Goal: Information Seeking & Learning: Check status

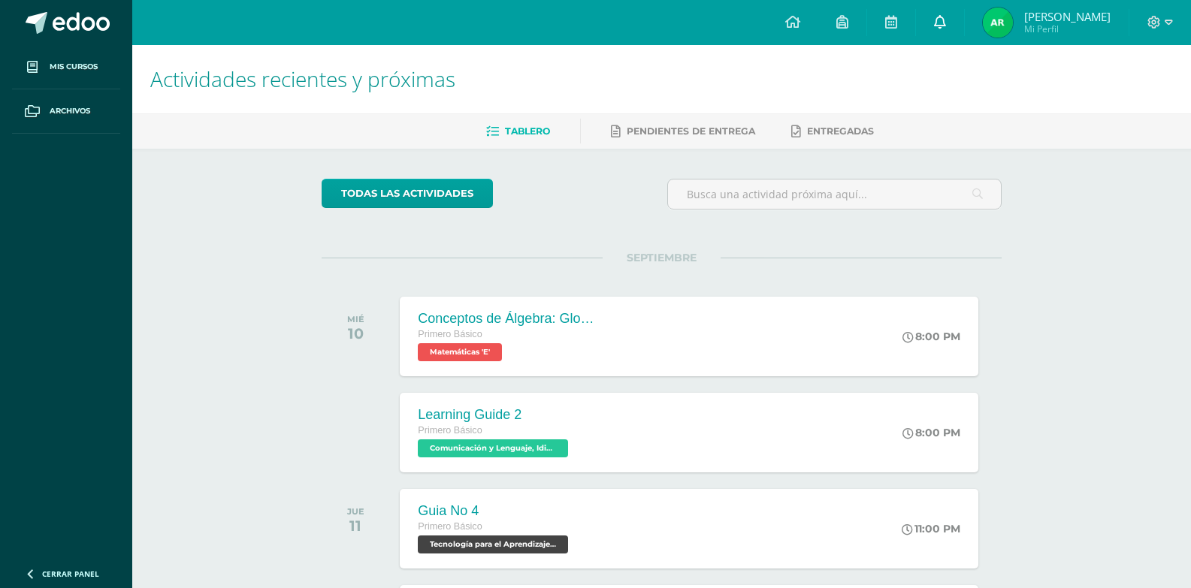
click at [939, 22] on icon at bounding box center [940, 22] width 12 height 14
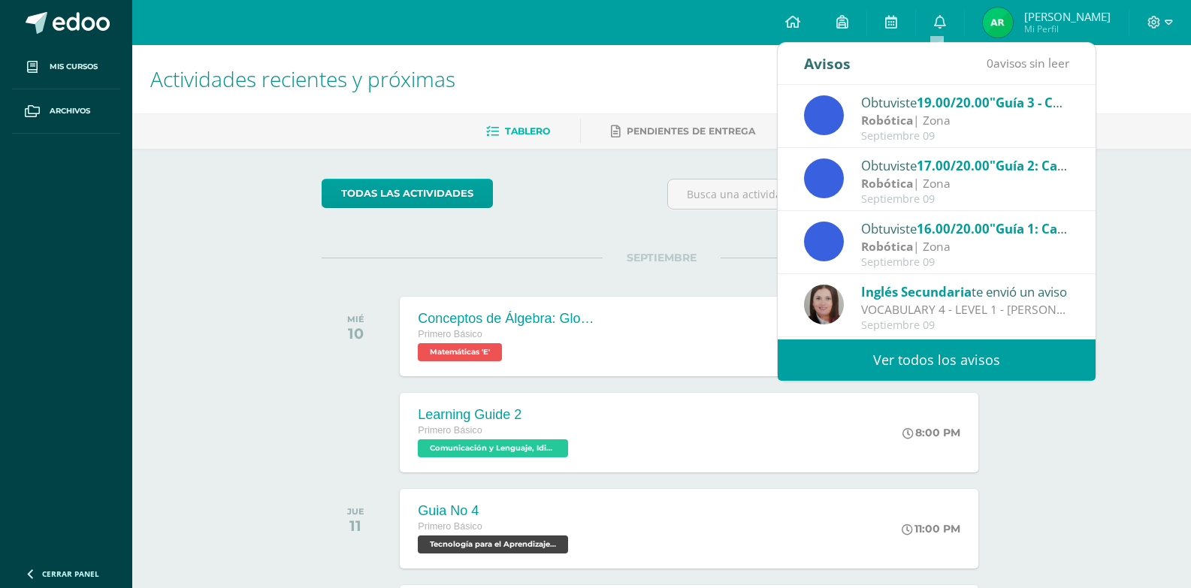
click at [891, 353] on link "Ver todos los avisos" at bounding box center [937, 360] width 318 height 41
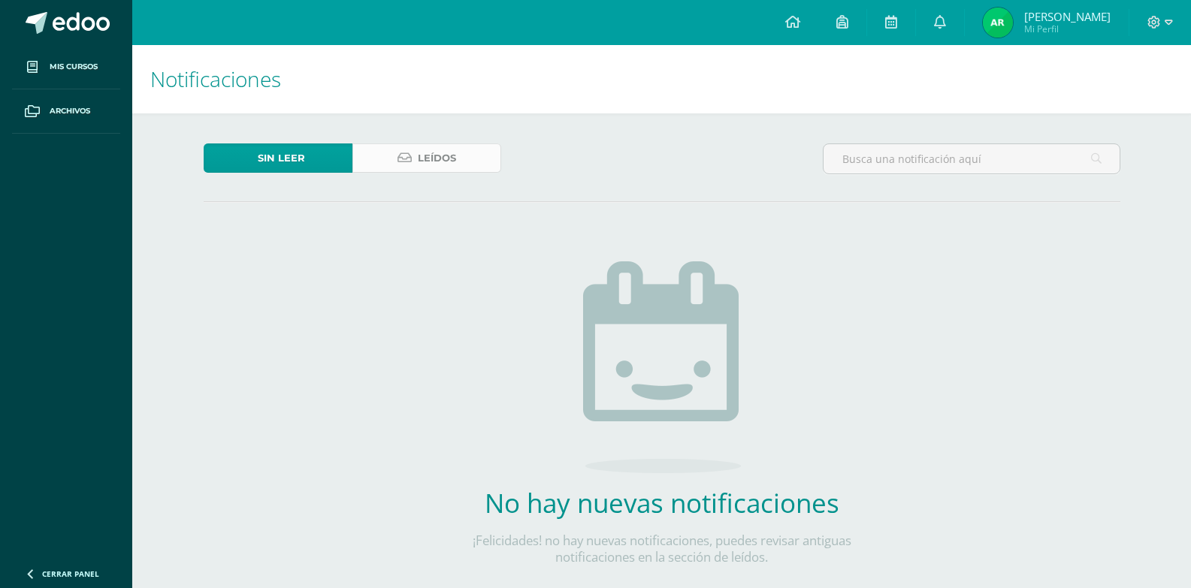
click at [421, 163] on span "Leídos" at bounding box center [437, 158] width 38 height 28
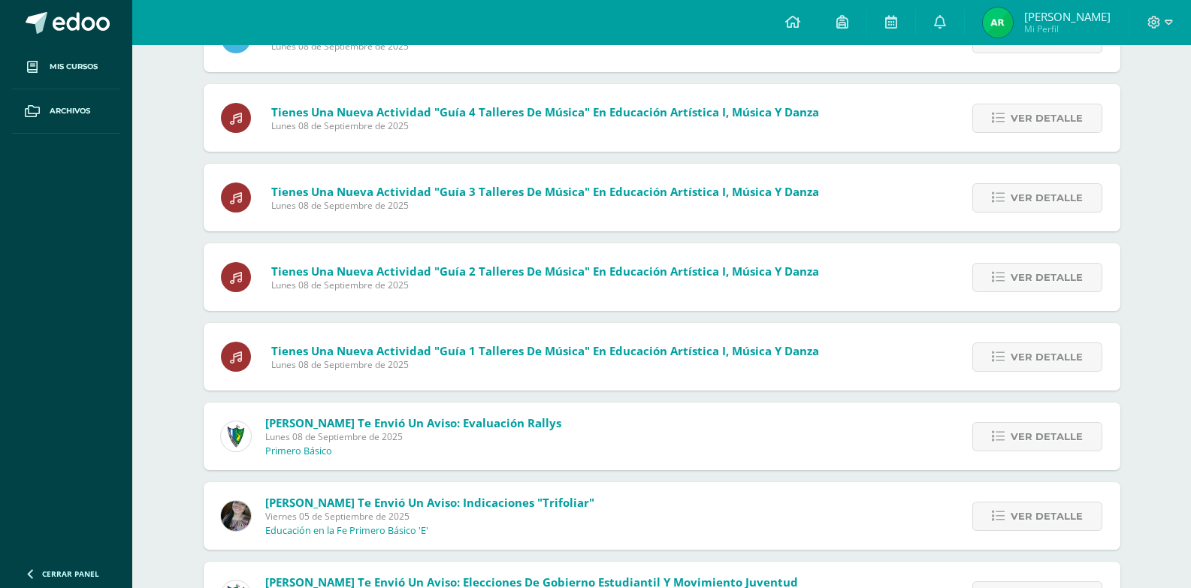
scroll to position [1656, 0]
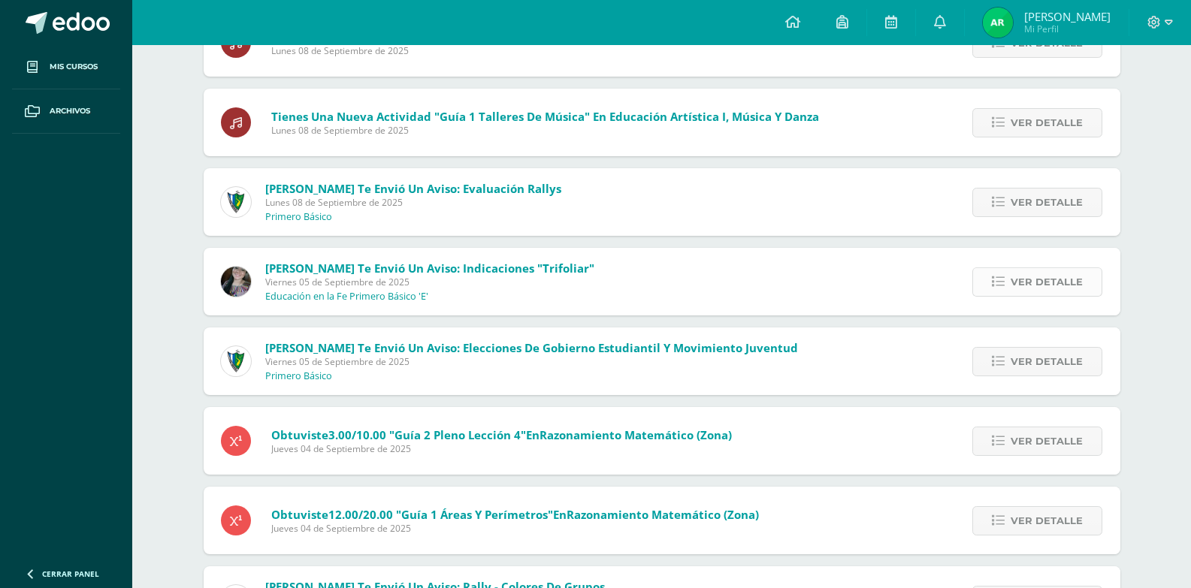
click at [1006, 294] on link "Ver detalle" at bounding box center [1037, 281] width 130 height 29
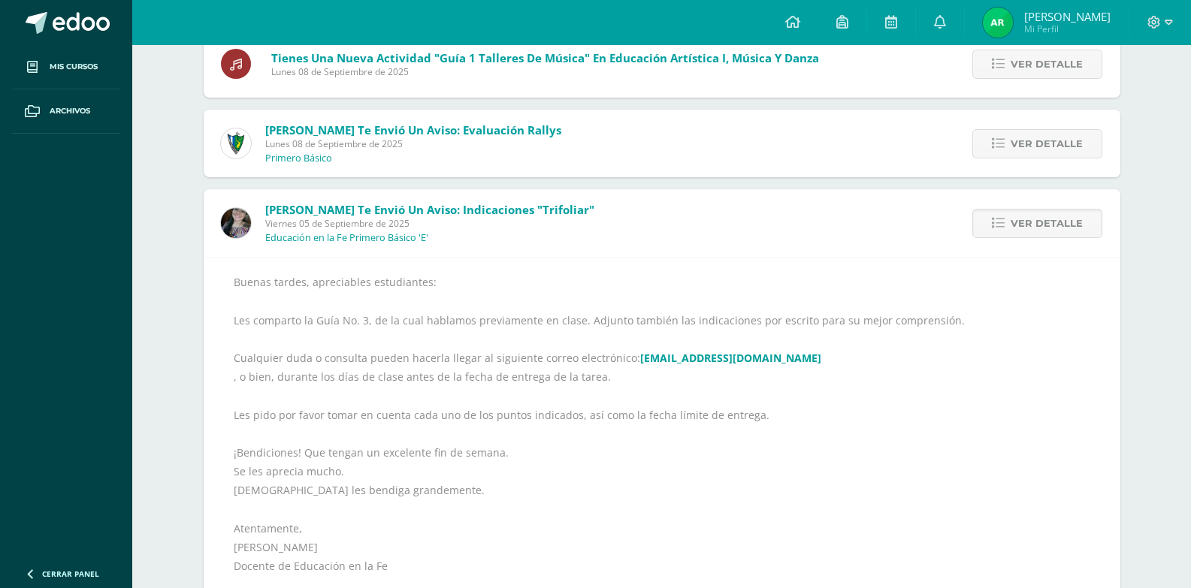
scroll to position [1881, 0]
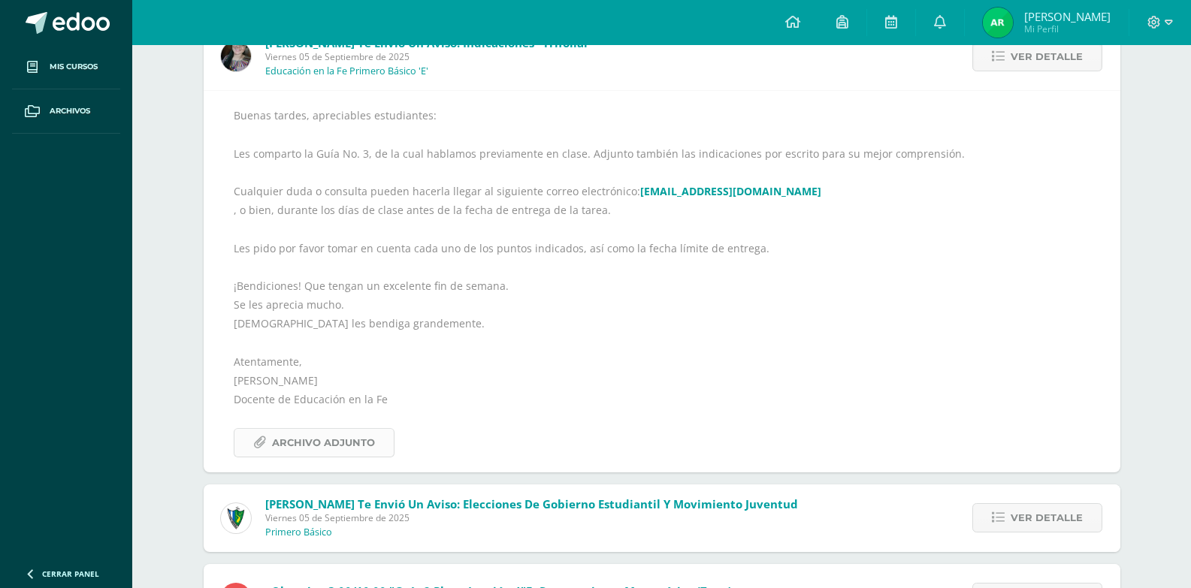
click at [325, 457] on link "Archivo Adjunto" at bounding box center [314, 442] width 161 height 29
